Goal: Navigation & Orientation: Find specific page/section

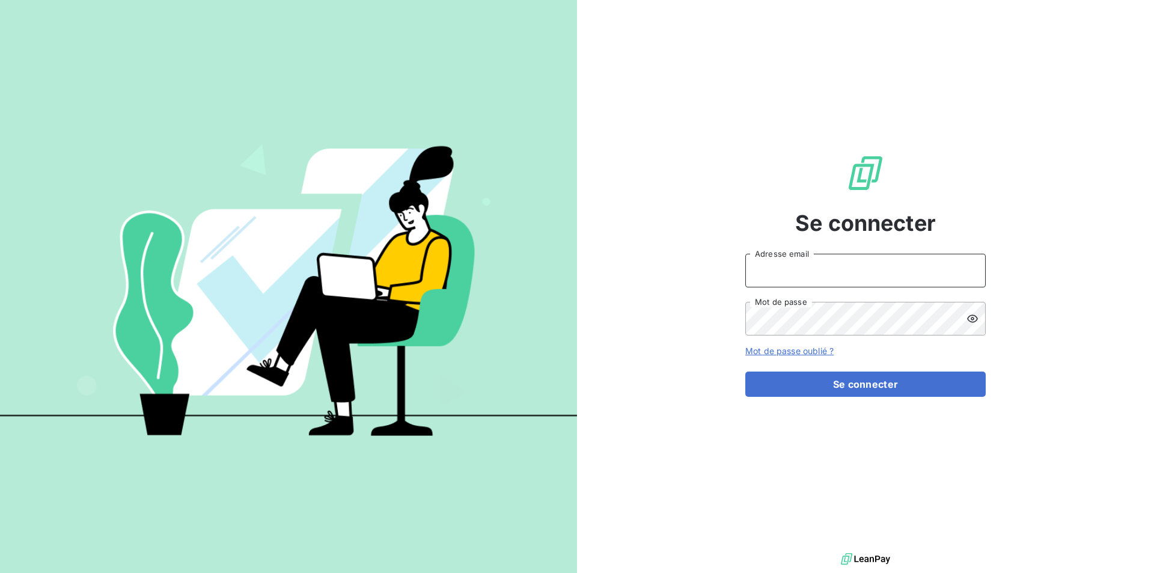
click at [833, 255] on input "Adresse email" at bounding box center [865, 271] width 240 height 34
type input "[PERSON_NAME][EMAIL_ADDRESS][DOMAIN_NAME]"
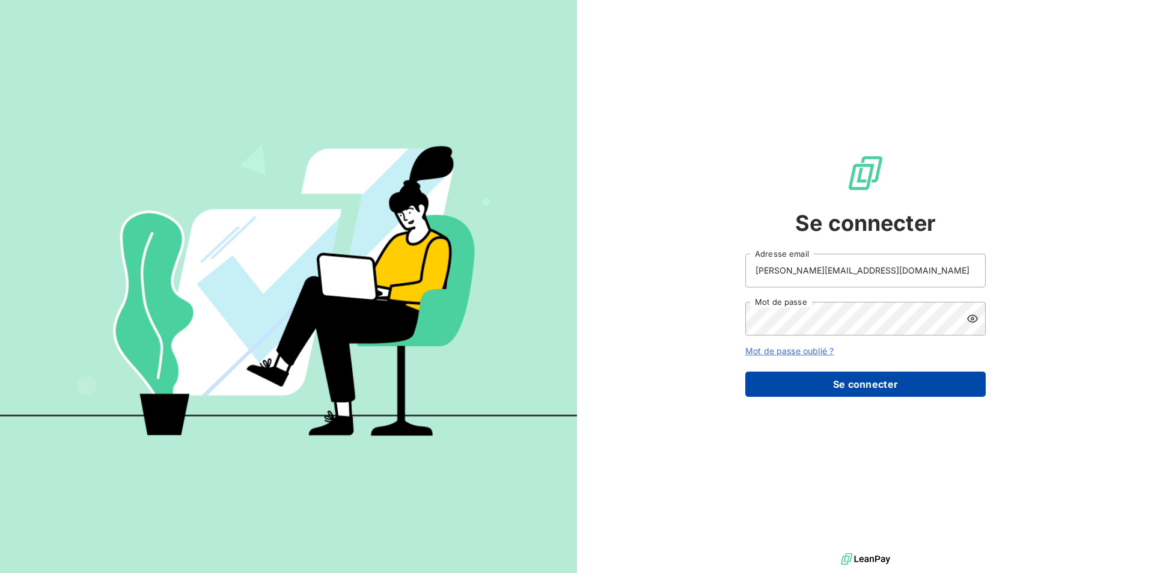
click at [878, 391] on button "Se connecter" at bounding box center [865, 384] width 240 height 25
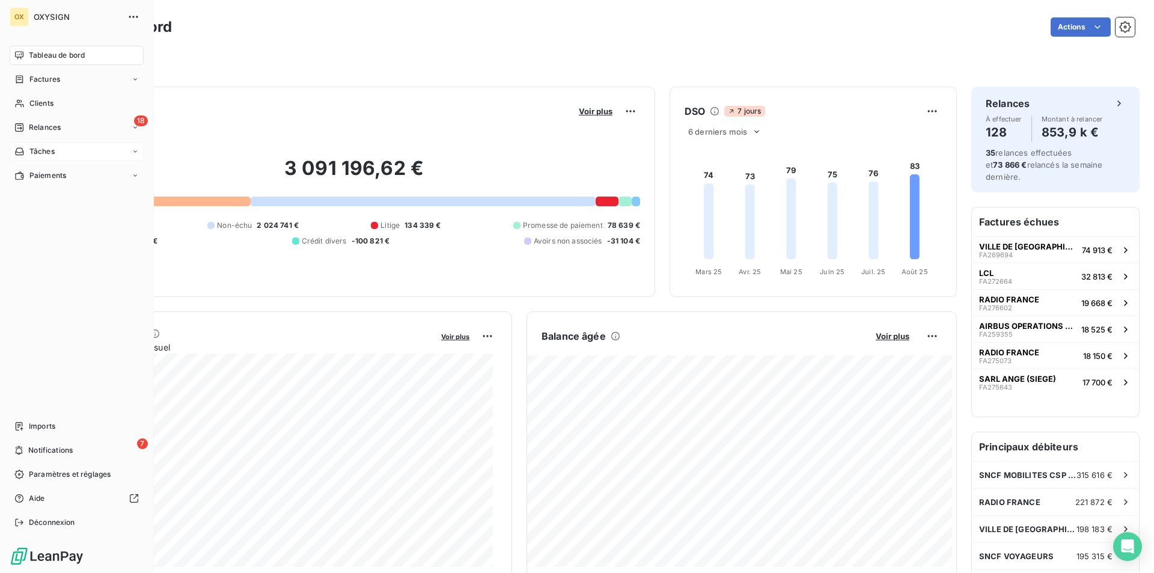
click at [132, 151] on icon at bounding box center [135, 151] width 7 height 7
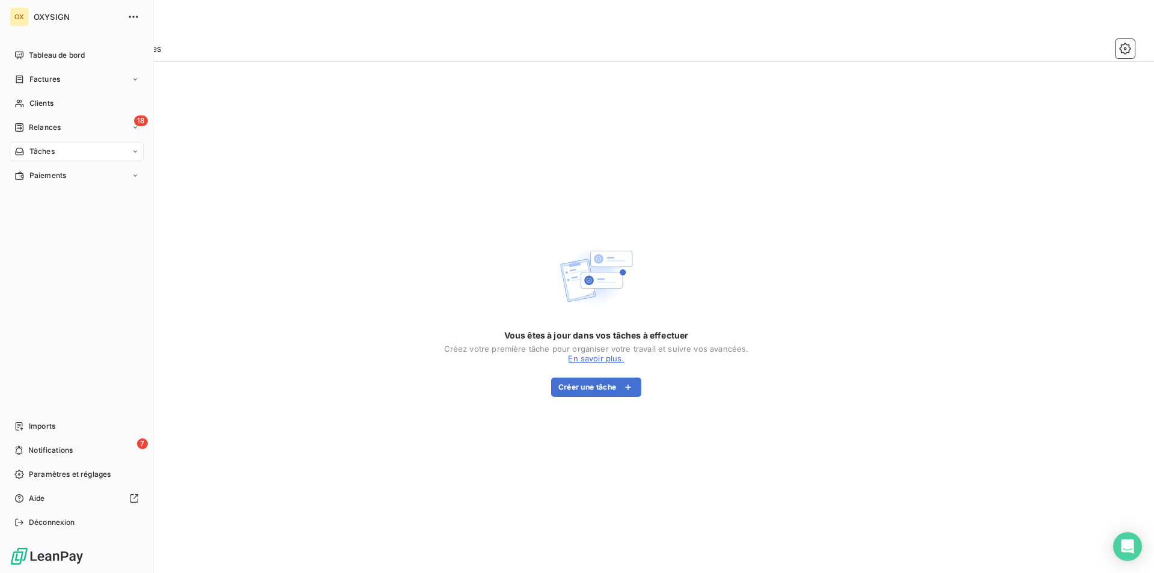
click at [58, 20] on span "OXYSIGN" at bounding box center [77, 17] width 87 height 10
click at [58, 50] on span "Tableau de bord" at bounding box center [57, 55] width 56 height 11
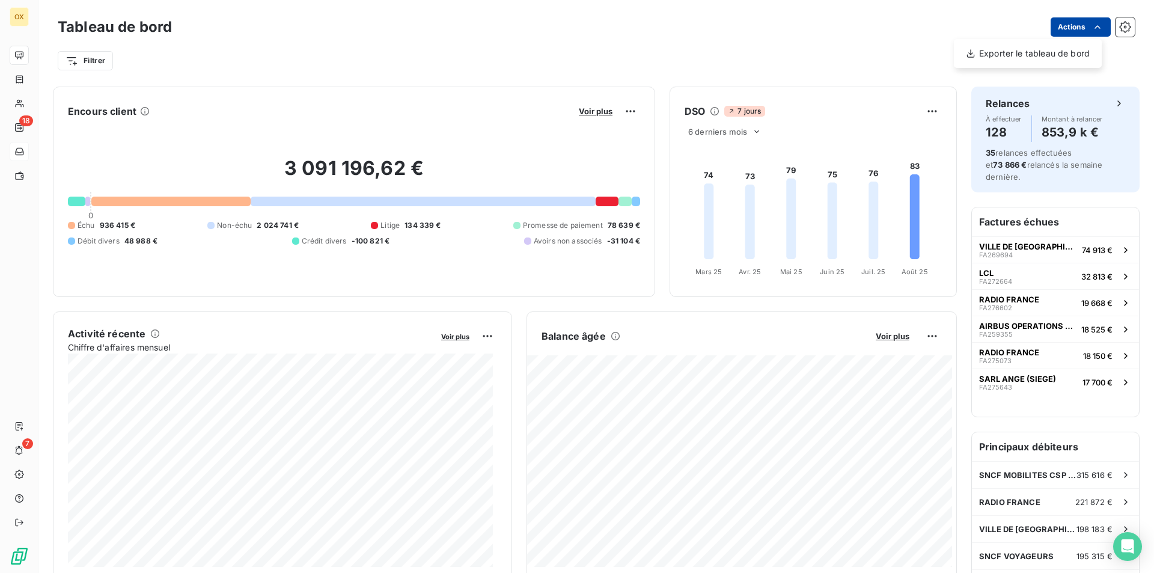
click at [1074, 25] on html "OX 18 7 Tableau de bord Actions Exporter le tableau de bord Filtrer Encours cli…" at bounding box center [577, 286] width 1154 height 573
click at [1119, 29] on icon "button" at bounding box center [1125, 27] width 12 height 12
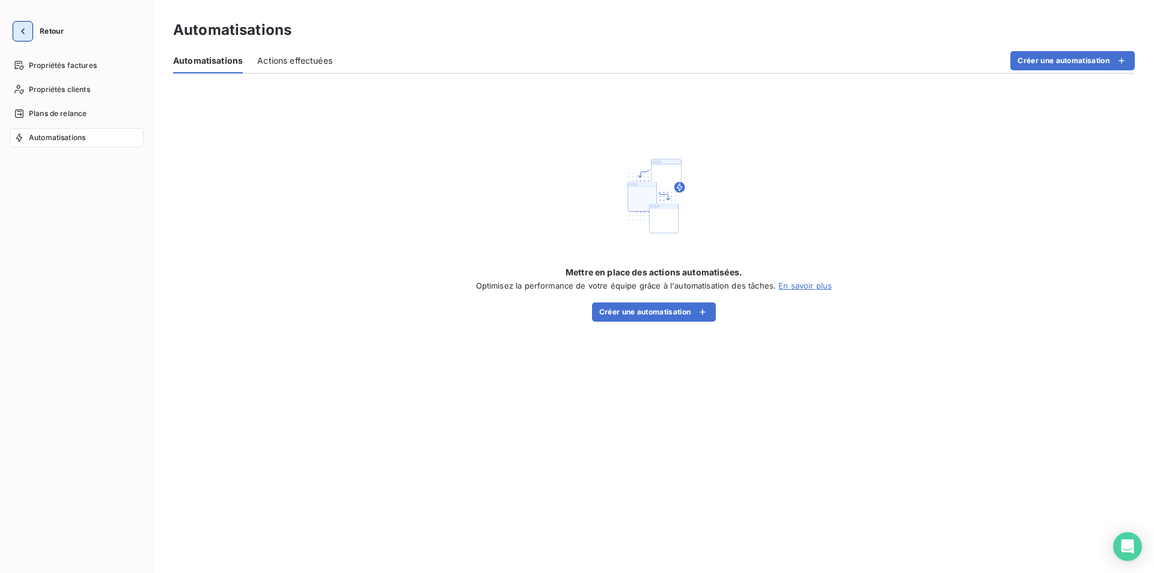
click at [26, 30] on icon "button" at bounding box center [23, 31] width 12 height 12
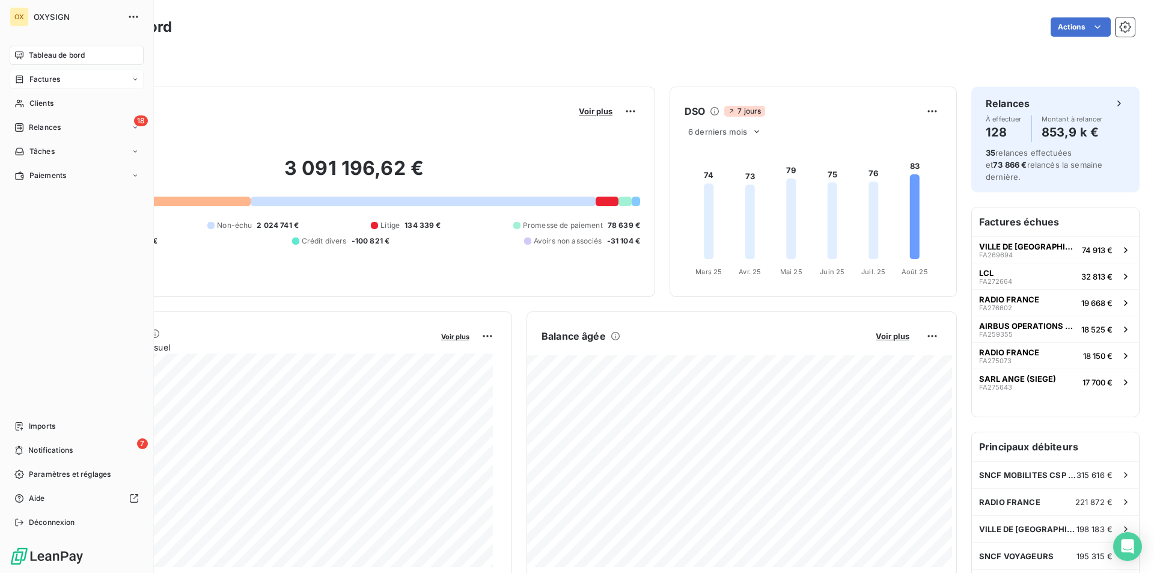
click at [134, 79] on icon at bounding box center [135, 79] width 7 height 7
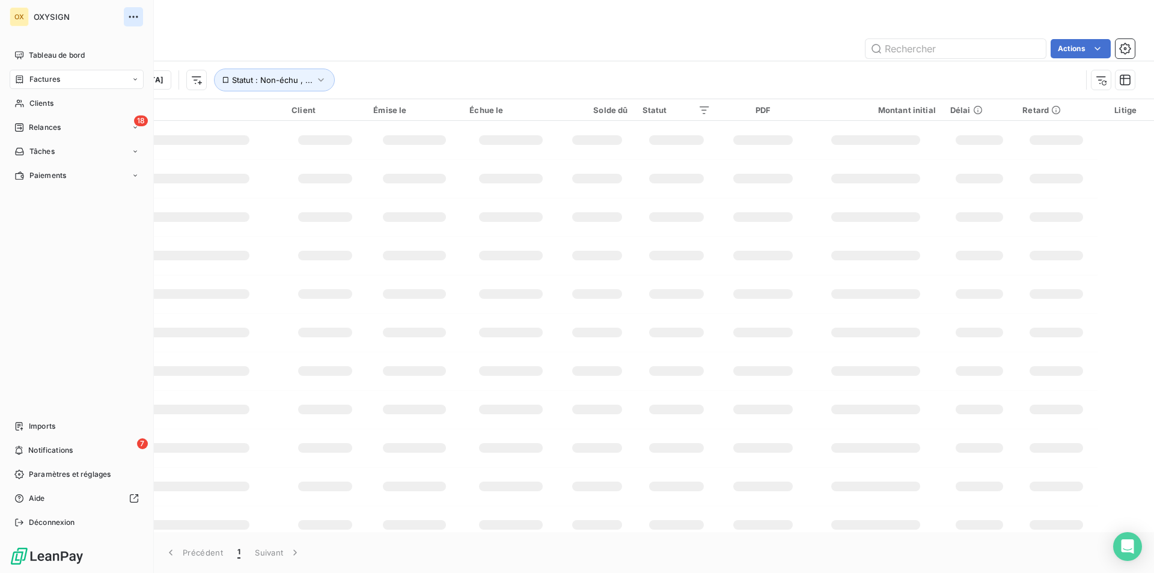
click at [133, 14] on icon "button" at bounding box center [133, 17] width 12 height 12
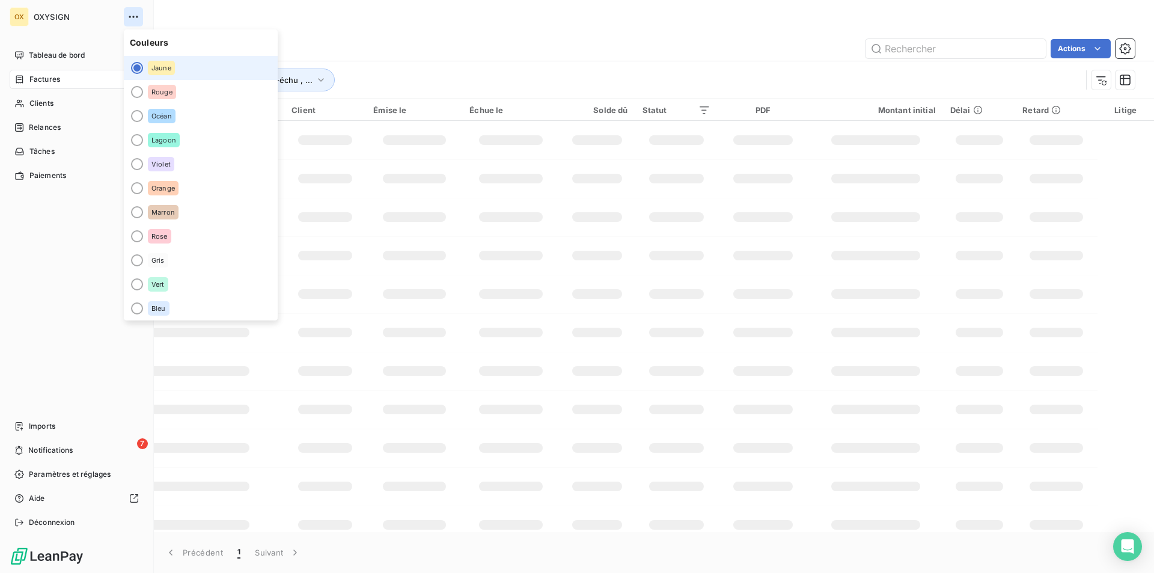
click at [133, 14] on icon "button" at bounding box center [133, 17] width 12 height 12
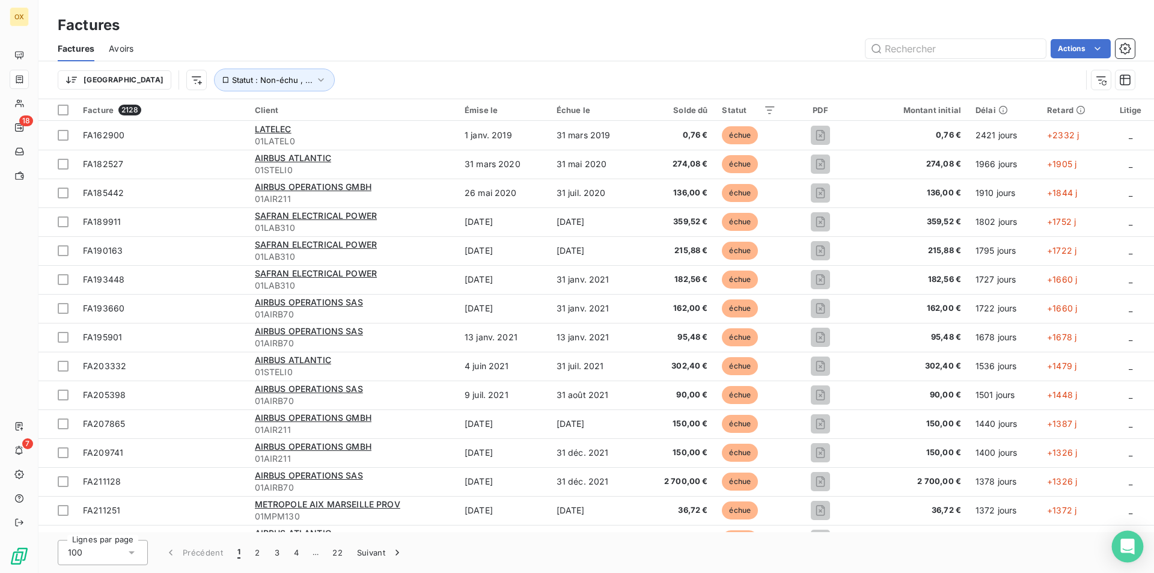
click at [1131, 550] on icon "Open Intercom Messenger" at bounding box center [1128, 547] width 14 height 16
